Goal: Transaction & Acquisition: Purchase product/service

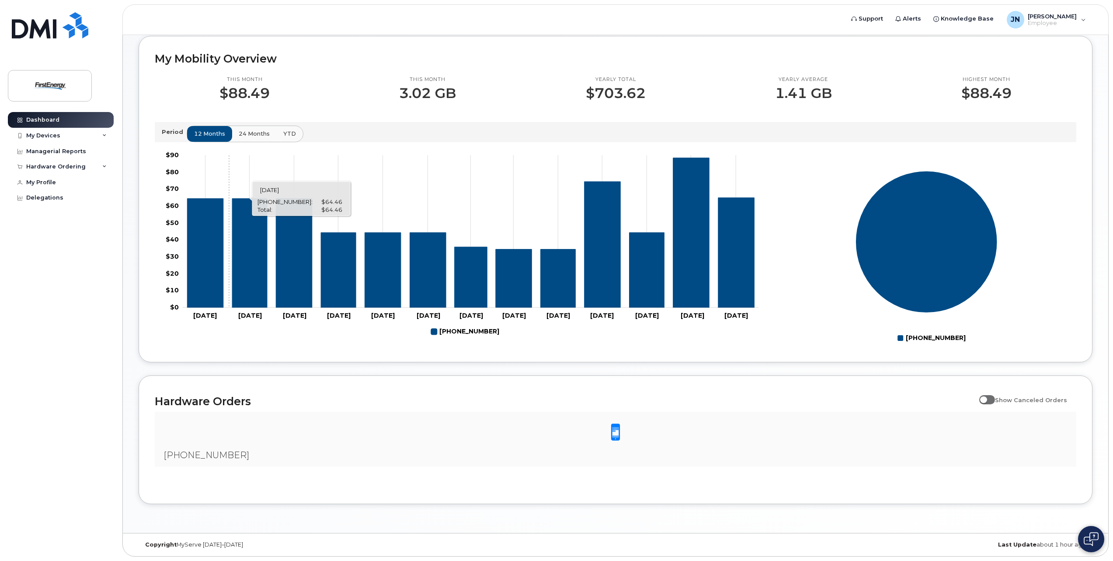
scroll to position [132, 0]
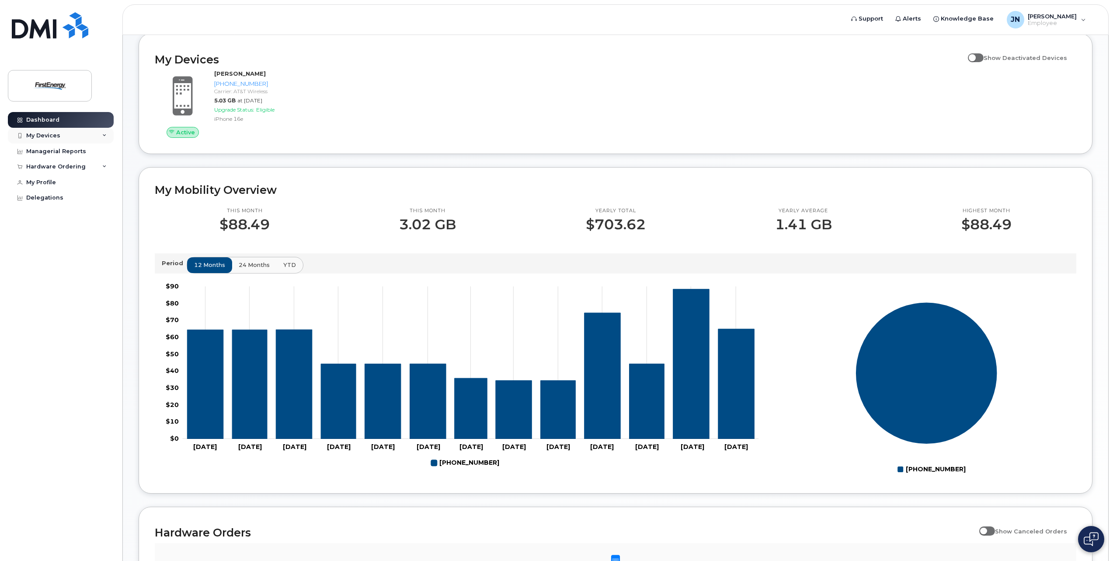
click at [88, 138] on div "My Devices" at bounding box center [61, 136] width 106 height 16
click at [70, 121] on link "Dashboard" at bounding box center [61, 120] width 106 height 16
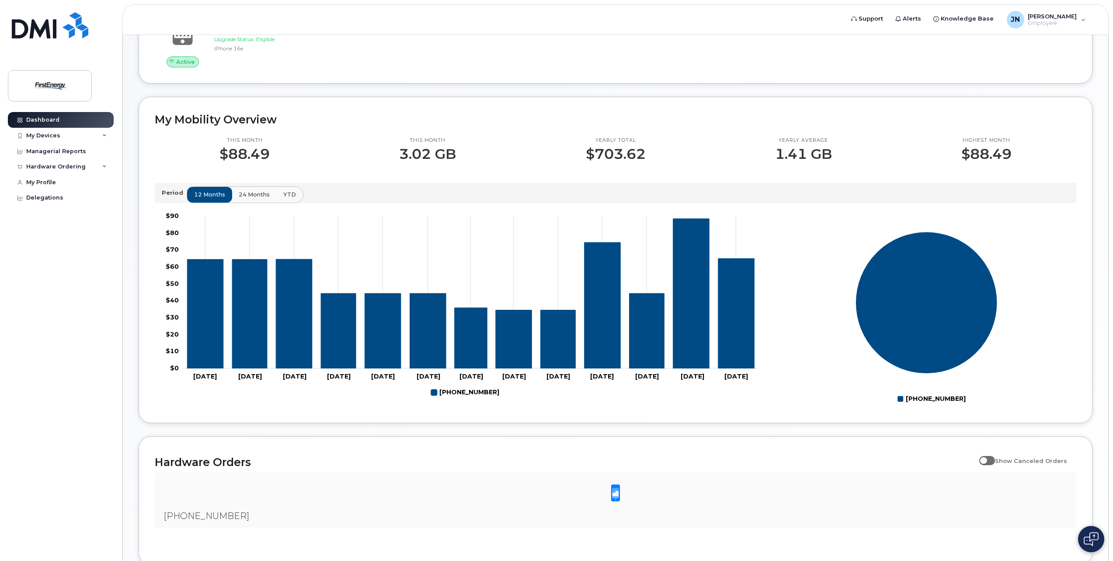
scroll to position [132, 0]
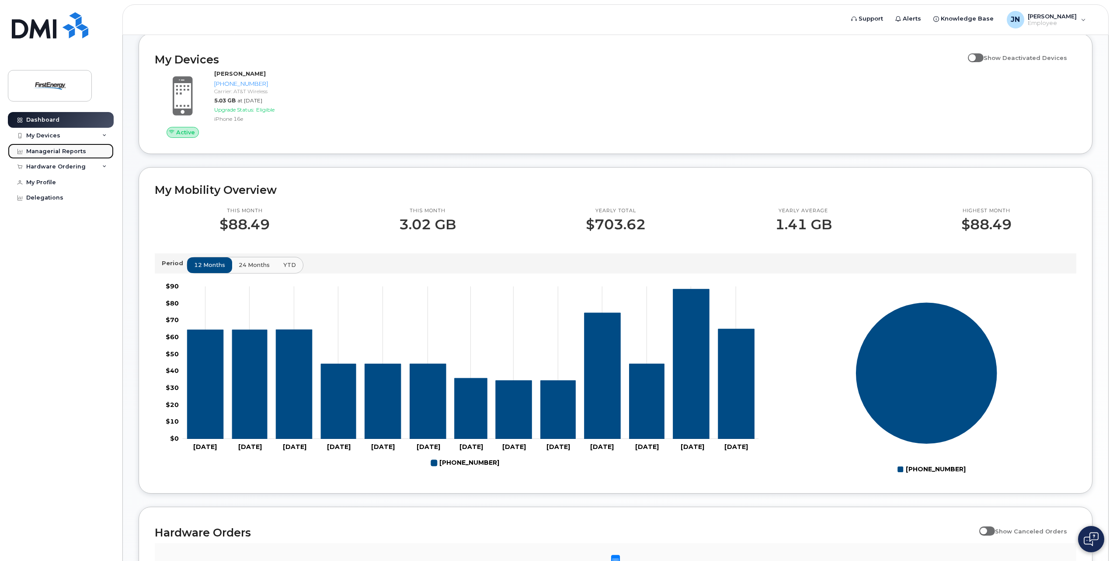
click at [61, 156] on link "Managerial Reports" at bounding box center [61, 151] width 106 height 16
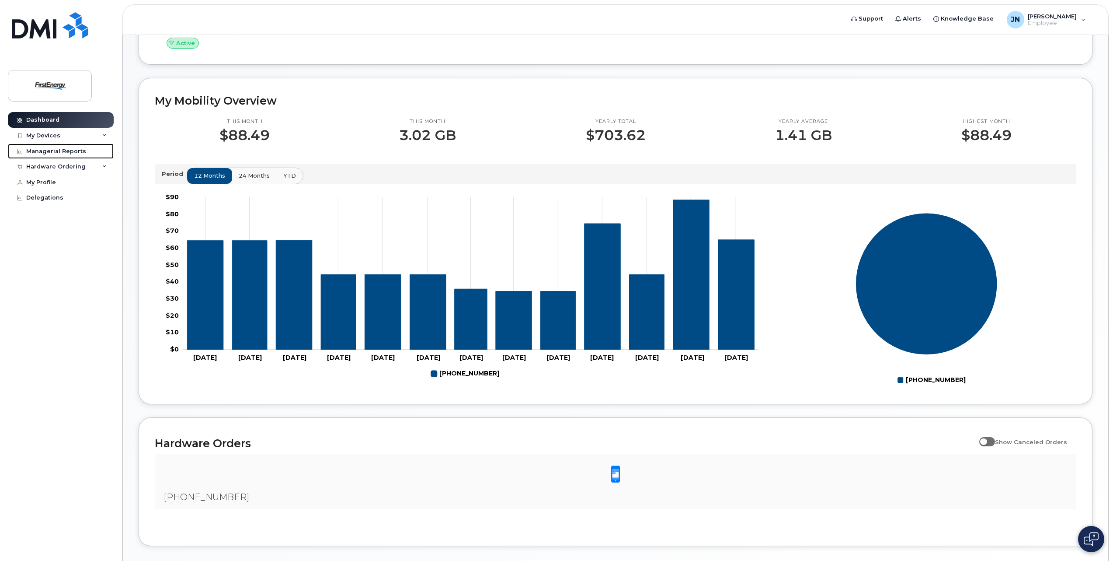
scroll to position [263, 0]
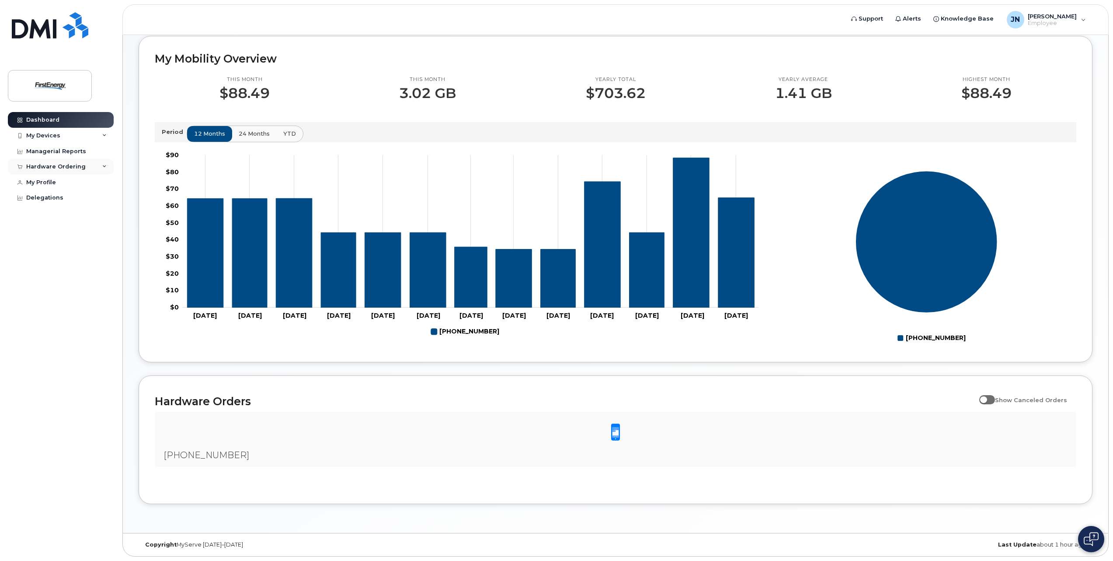
click at [56, 169] on div "Hardware Ordering" at bounding box center [55, 166] width 59 height 7
click at [66, 160] on div "Hardware Ordering" at bounding box center [61, 167] width 106 height 16
click at [76, 153] on div "Managerial Reports" at bounding box center [56, 151] width 60 height 7
click at [57, 134] on div "My Devices" at bounding box center [43, 135] width 34 height 7
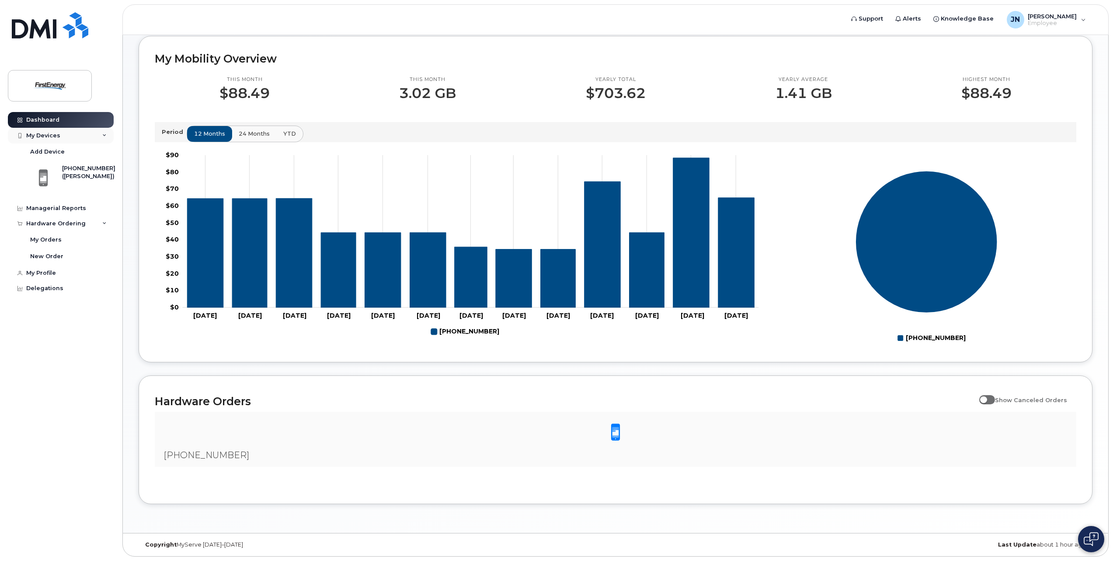
click at [56, 140] on div "My Devices" at bounding box center [61, 136] width 106 height 16
click at [48, 201] on div "New Order" at bounding box center [46, 199] width 33 height 8
click at [59, 198] on div "New Order" at bounding box center [46, 199] width 33 height 8
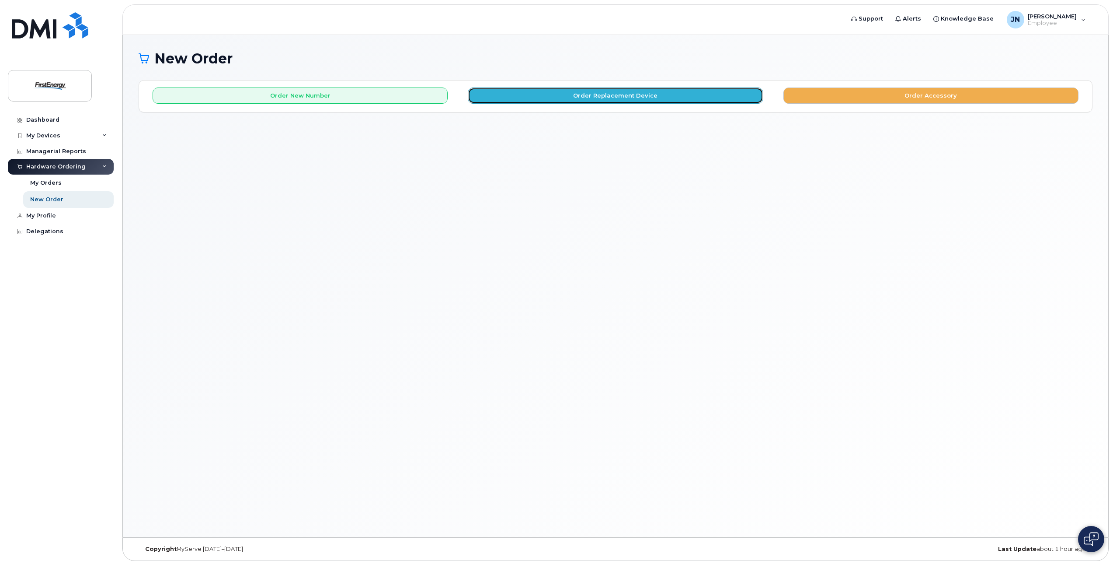
click at [715, 93] on button "Order Replacement Device" at bounding box center [615, 95] width 295 height 16
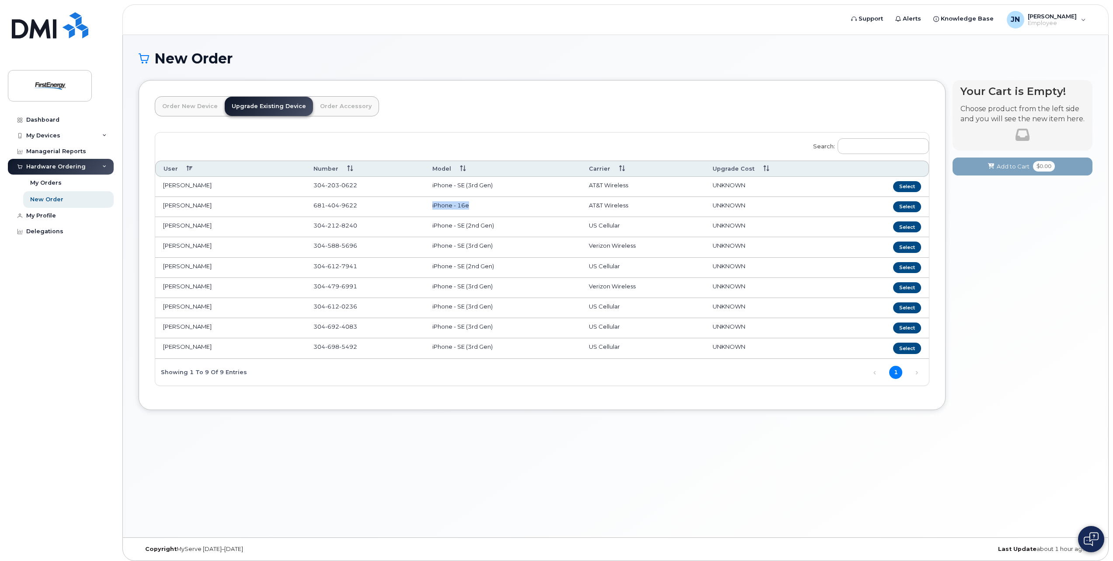
drag, startPoint x: 446, startPoint y: 206, endPoint x: 425, endPoint y: 206, distance: 21.0
click at [425, 206] on td "iPhone - 16e" at bounding box center [503, 207] width 156 height 20
drag, startPoint x: 425, startPoint y: 206, endPoint x: 488, endPoint y: 214, distance: 63.9
click at [488, 214] on td "iPhone - 16e" at bounding box center [503, 207] width 156 height 20
click at [897, 185] on button "Select" at bounding box center [907, 186] width 28 height 11
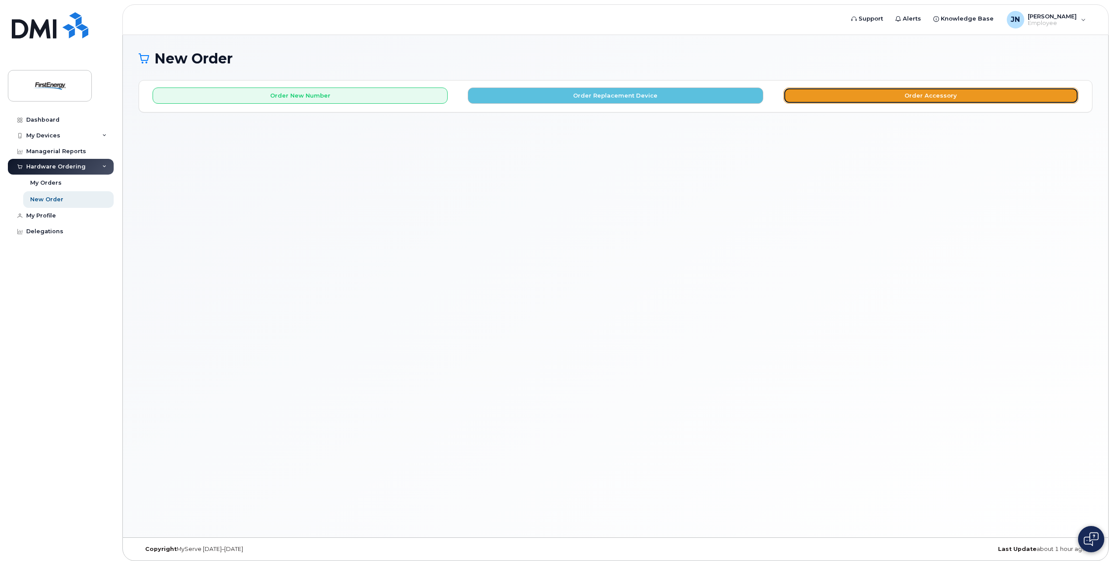
click at [886, 99] on button "Order Accessory" at bounding box center [931, 95] width 295 height 16
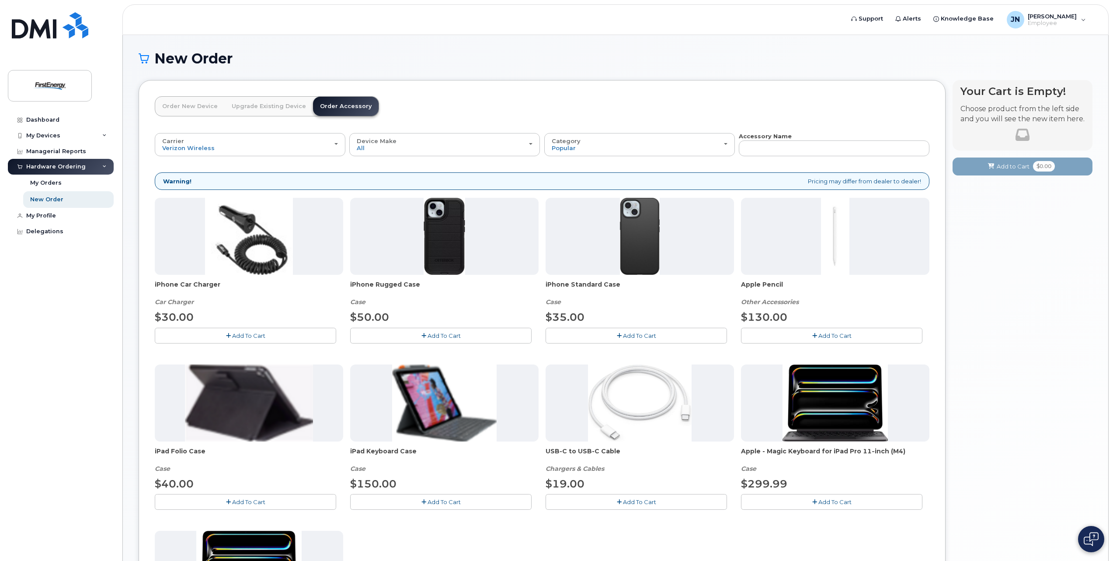
click at [588, 283] on span "iPhone Standard Case" at bounding box center [640, 288] width 188 height 17
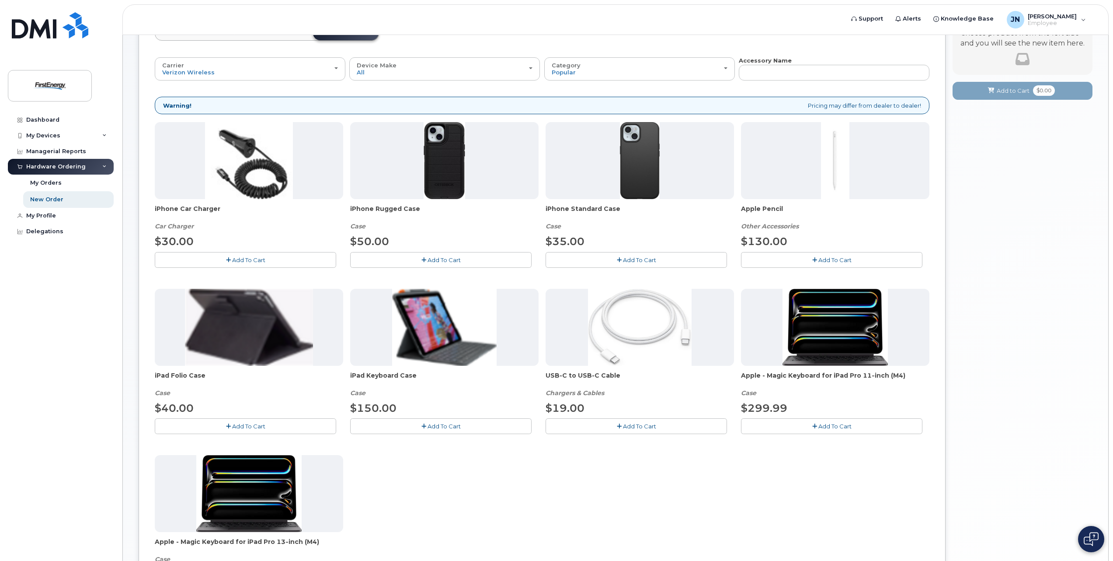
scroll to position [44, 0]
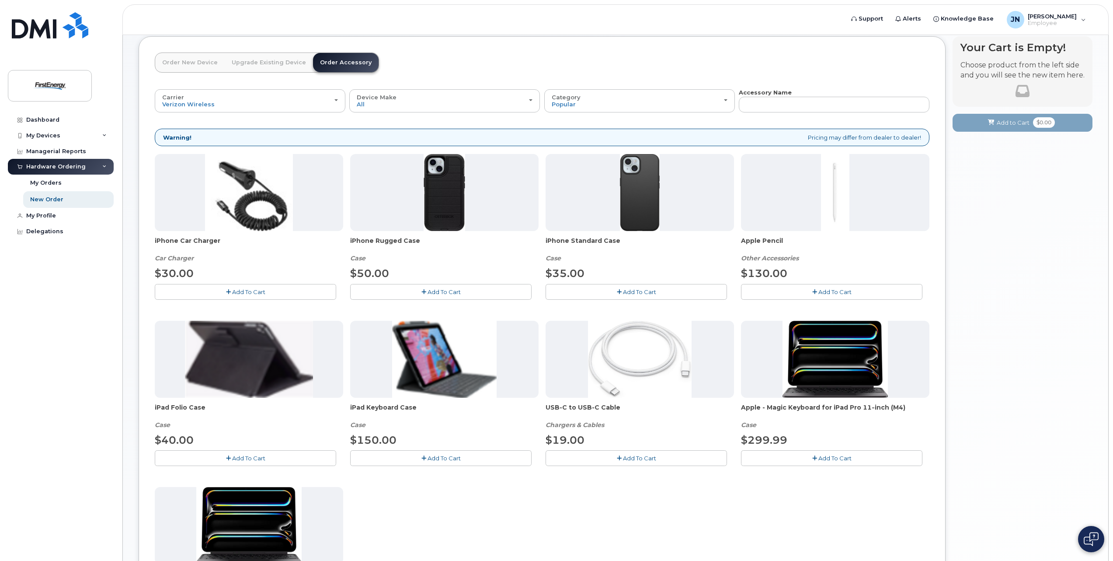
drag, startPoint x: 616, startPoint y: 244, endPoint x: 545, endPoint y: 241, distance: 70.5
click at [545, 241] on div "iPhone Car Charger Car Charger $30.00 Add To Cart iPhone Rugged Case Case $50.0…" at bounding box center [542, 400] width 775 height 492
copy span "iPhone Standard Case"
click at [377, 221] on div at bounding box center [444, 192] width 188 height 77
drag, startPoint x: 419, startPoint y: 242, endPoint x: 351, endPoint y: 240, distance: 68.7
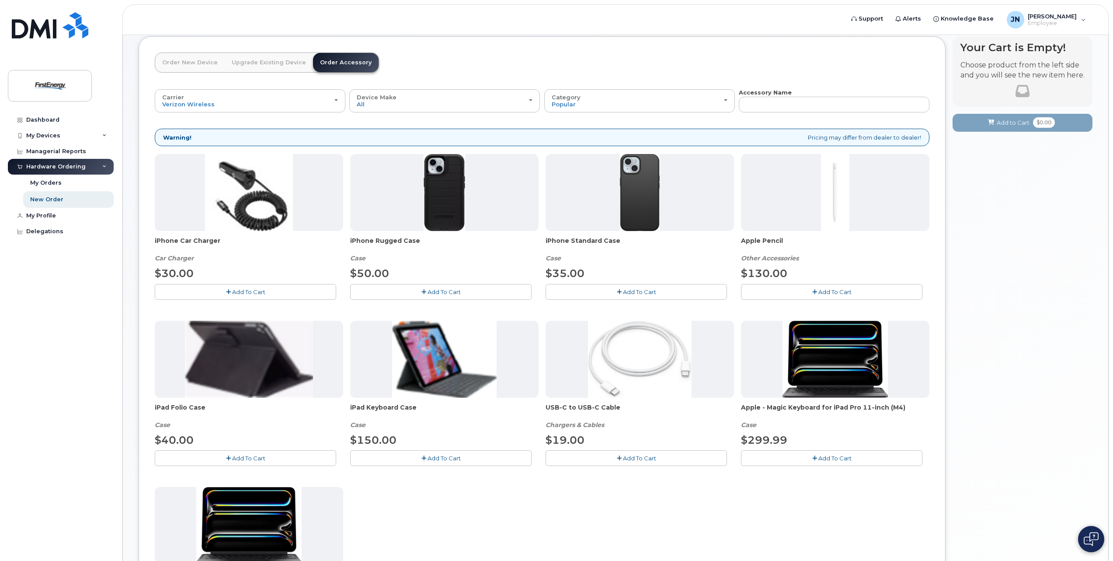
click at [351, 240] on span "iPhone Rugged Case" at bounding box center [444, 244] width 188 height 17
drag, startPoint x: 351, startPoint y: 240, endPoint x: 368, endPoint y: 244, distance: 17.9
click at [368, 244] on span "iPhone Rugged Case" at bounding box center [444, 244] width 188 height 17
copy span "iPhone Rugged Case"
click at [431, 260] on div "iPhone Rugged Case Case" at bounding box center [444, 249] width 188 height 26
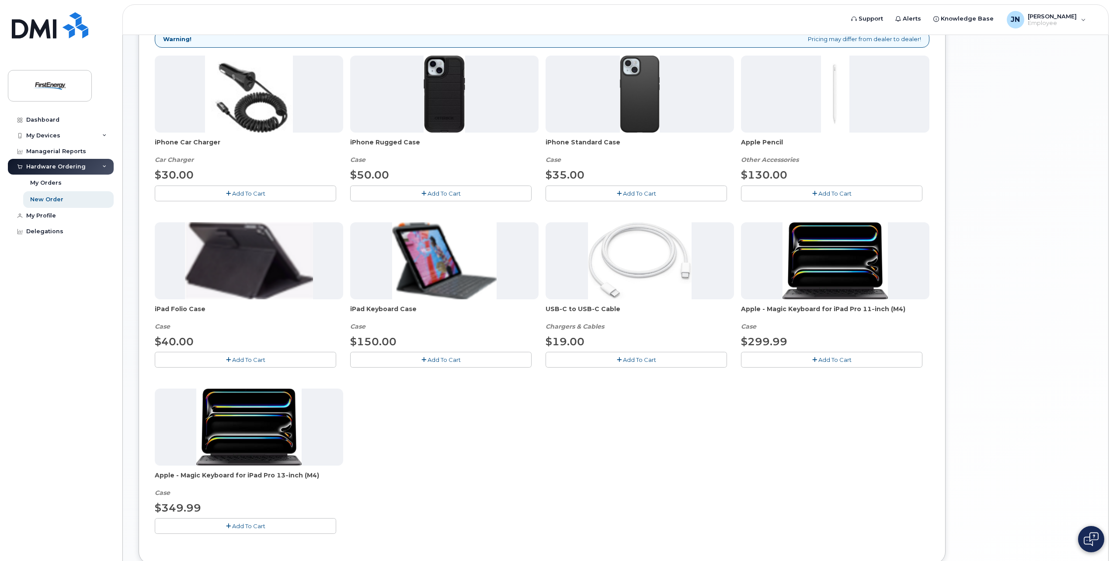
scroll to position [27, 0]
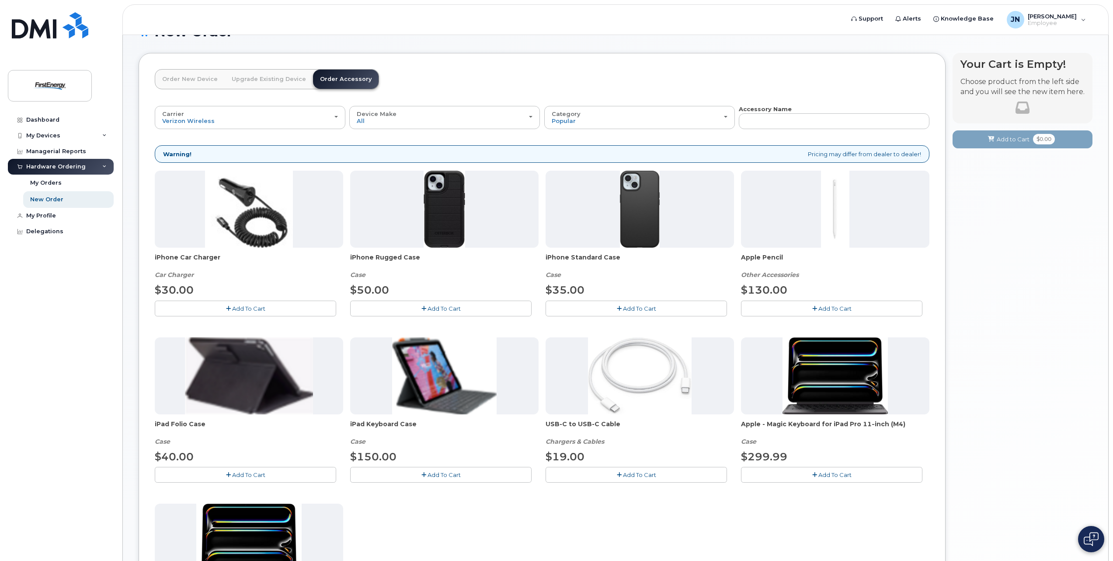
drag, startPoint x: 627, startPoint y: 258, endPoint x: 544, endPoint y: 265, distance: 83.3
click at [544, 265] on div "iPhone Car Charger Car Charger $30.00 Add To Cart iPhone Rugged Case Case $50.0…" at bounding box center [542, 417] width 775 height 492
copy span "iPhone Standard Case"
click at [335, 121] on div "Carrier Verizon Wireless AT&T Wireless US Cellular" at bounding box center [250, 118] width 176 height 14
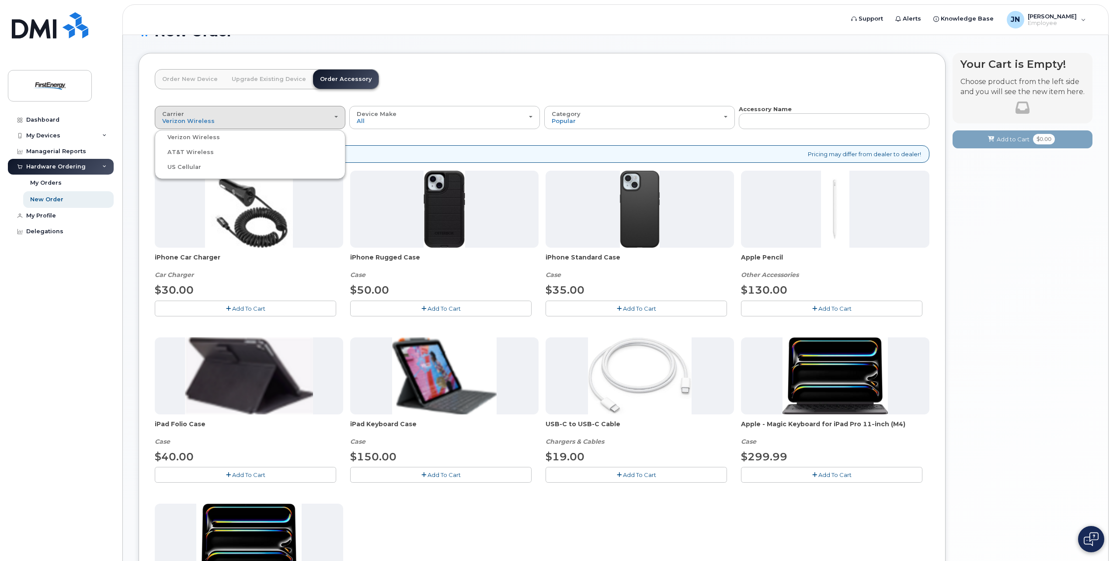
click at [218, 159] on ul "Verizon Wireless AT&T Wireless US Cellular" at bounding box center [250, 154] width 191 height 49
drag, startPoint x: 236, startPoint y: 115, endPoint x: 228, endPoint y: 116, distance: 7.9
click at [228, 117] on div "Carrier Verizon Wireless AT&T Wireless US Cellular" at bounding box center [250, 118] width 176 height 14
click at [193, 156] on label "AT&T Wireless" at bounding box center [185, 152] width 57 height 10
click at [0, 0] on input "AT&T Wireless" at bounding box center [0, 0] width 0 height 0
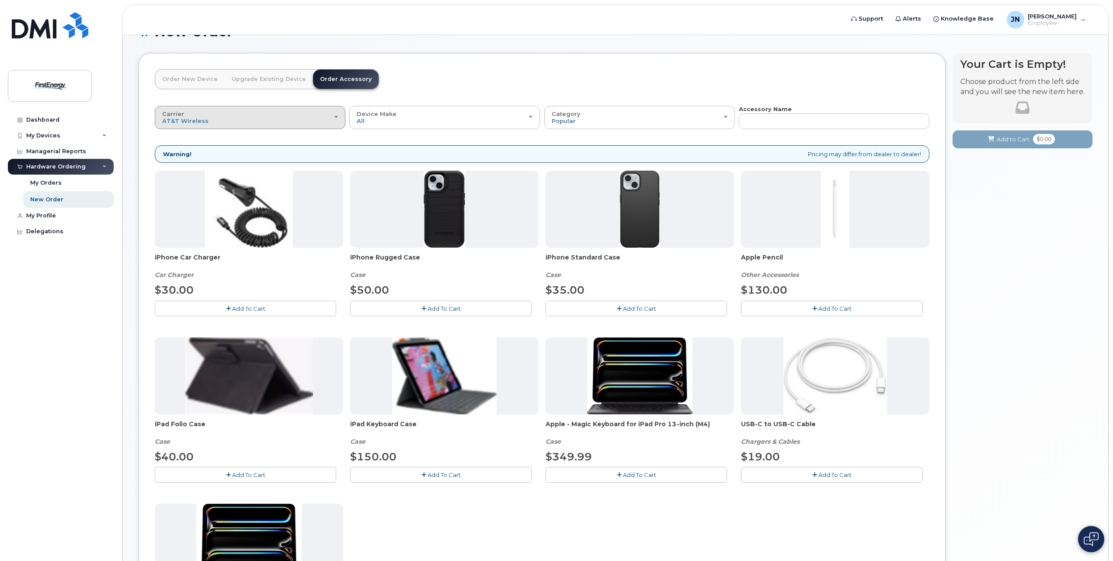
click at [289, 124] on button "Carrier Verizon Wireless AT&T Wireless US Cellular" at bounding box center [250, 117] width 191 height 23
click at [190, 165] on label "US Cellular" at bounding box center [179, 167] width 44 height 10
click at [0, 0] on input "US Cellular" at bounding box center [0, 0] width 0 height 0
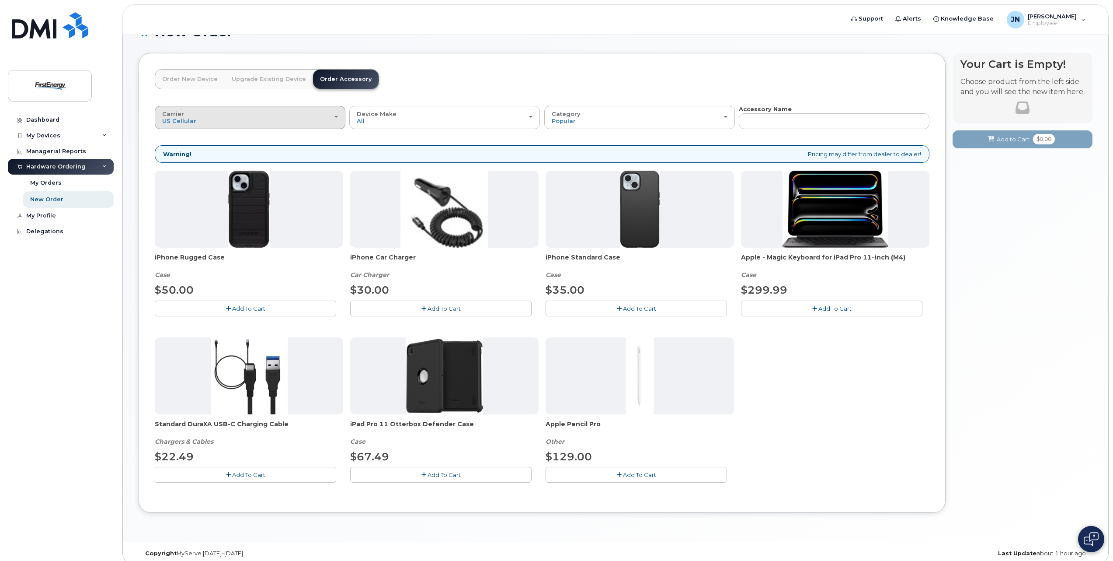
click at [337, 119] on div "Carrier Verizon Wireless AT&T Wireless US Cellular" at bounding box center [250, 118] width 176 height 14
click at [184, 133] on label "Verizon Wireless" at bounding box center [188, 137] width 63 height 10
click at [0, 0] on input "Verizon Wireless" at bounding box center [0, 0] width 0 height 0
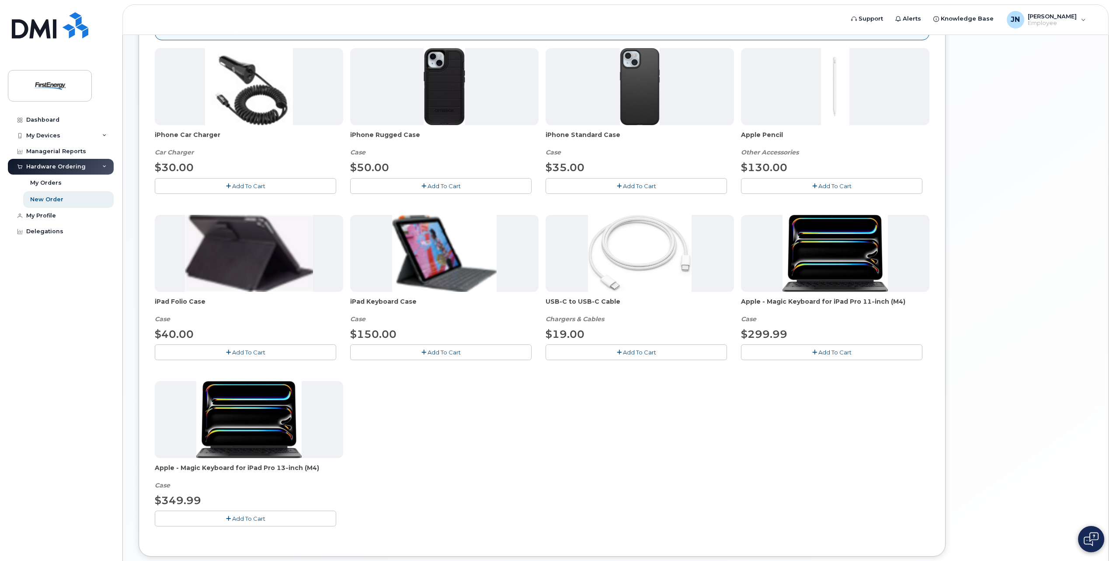
scroll to position [202, 0]
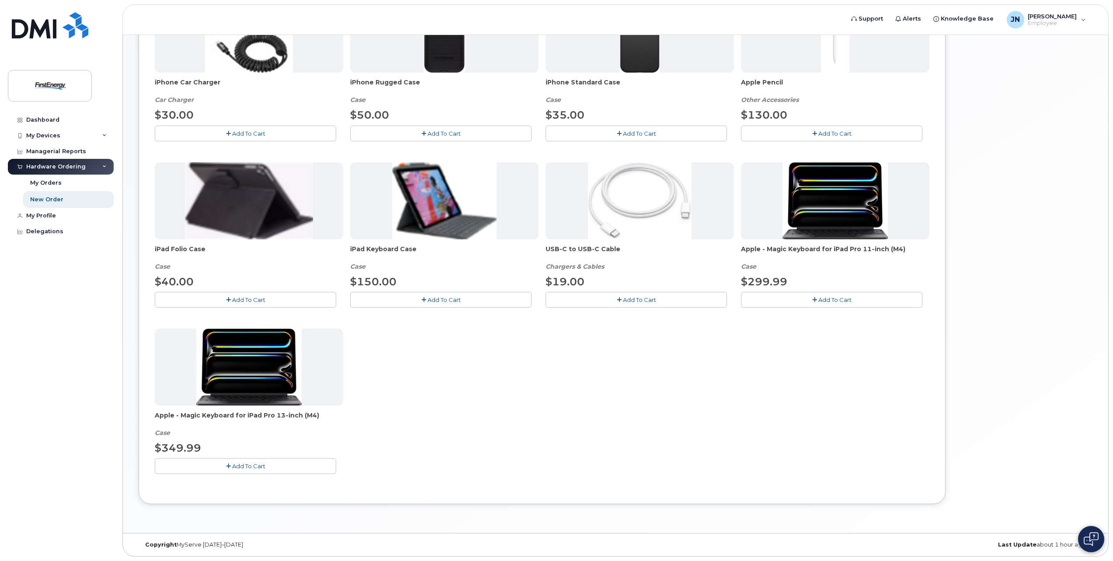
drag, startPoint x: 1084, startPoint y: 533, endPoint x: 1086, endPoint y: 499, distance: 34.2
click at [1084, 464] on body "Support Alerts Knowledge Base JN [PERSON_NAME] Employee English Français Sign o…" at bounding box center [556, 179] width 1113 height 763
click at [1086, 531] on button at bounding box center [1091, 539] width 26 height 26
click at [653, 401] on div "iPhone Car Charger Car Charger $30.00 Add To Cart iPhone Rugged Case Case $50.0…" at bounding box center [542, 242] width 775 height 492
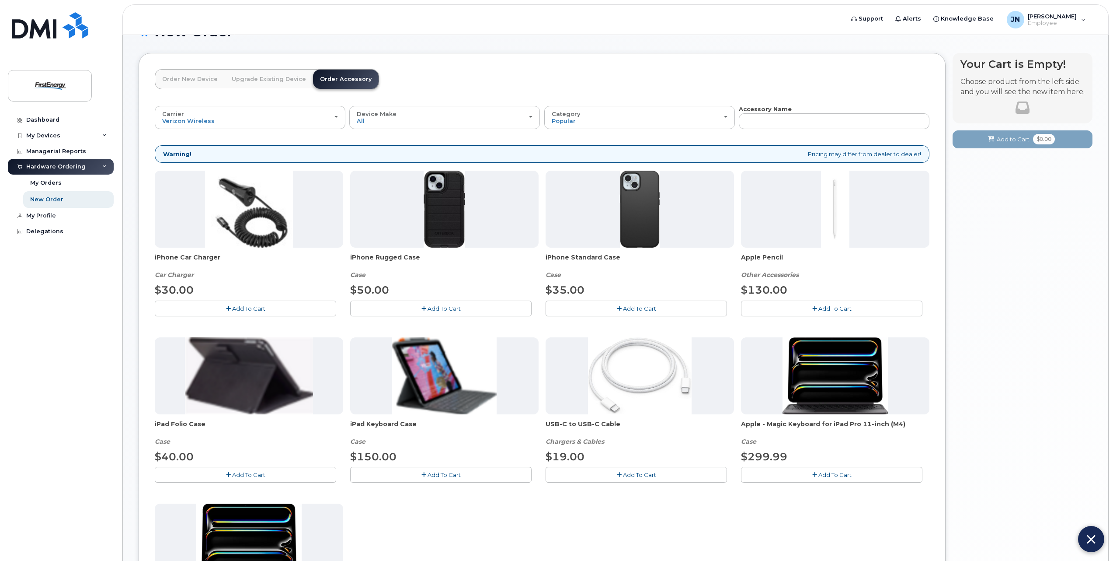
click at [1070, 274] on div "Your Cart is Empty! Choose product from the left side and you will see the new …" at bounding box center [1023, 372] width 140 height 639
click at [1079, 538] on button at bounding box center [1091, 539] width 26 height 26
